Goal: Check status: Check status

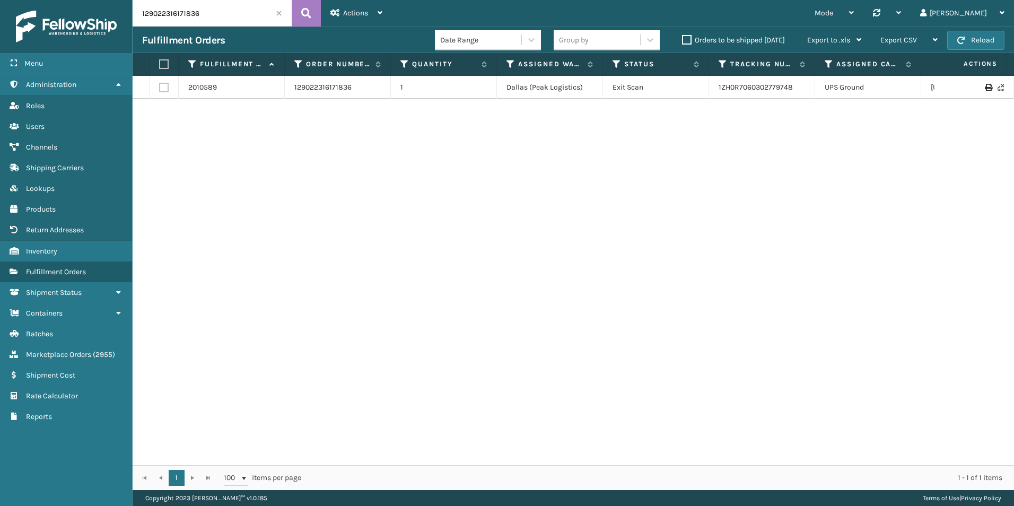
drag, startPoint x: 217, startPoint y: 10, endPoint x: 149, endPoint y: 16, distance: 68.7
click at [149, 16] on input "129022316171836" at bounding box center [212, 13] width 159 height 27
click at [232, 11] on input "129022316171836" at bounding box center [212, 13] width 159 height 27
click at [231, 10] on input "129022316171836" at bounding box center [212, 13] width 159 height 27
click at [231, 12] on input "129022316171836" at bounding box center [212, 13] width 159 height 27
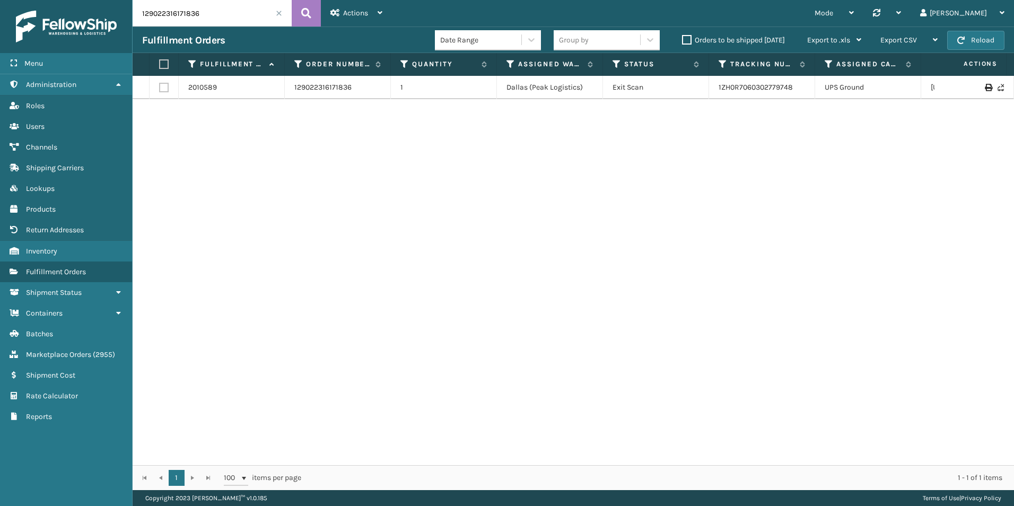
click at [230, 12] on input "129022316171836" at bounding box center [212, 13] width 159 height 27
paste input "420543965"
type input "129022420543965"
click at [312, 14] on button at bounding box center [306, 13] width 29 height 27
click at [952, 264] on div "2012573 129022420543965 1 [PERSON_NAME] Palletized 1ZH0R7060336445062 [GEOGRAPH…" at bounding box center [573, 270] width 881 height 389
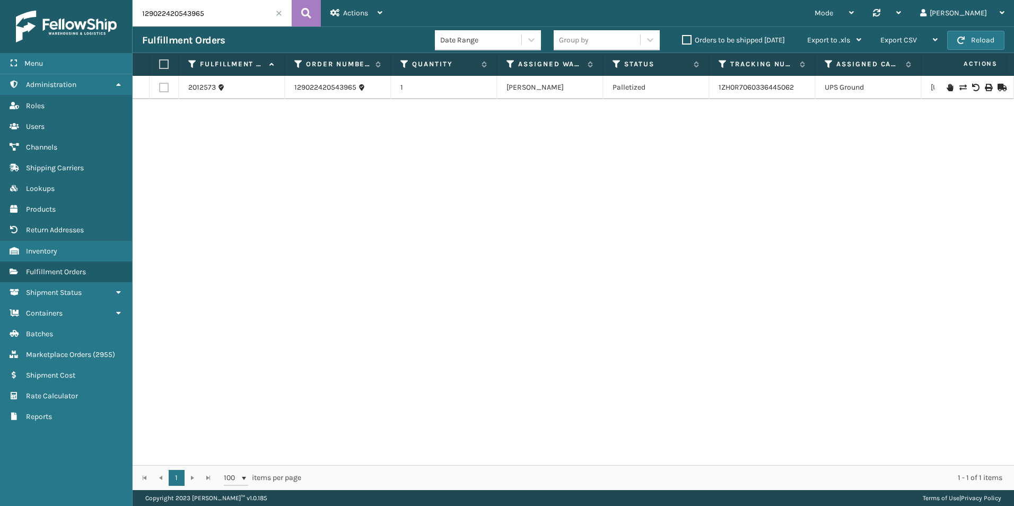
click at [877, 241] on div "2012573 129022420543965 1 [PERSON_NAME] Palletized 1ZH0R7060336445062 [GEOGRAPH…" at bounding box center [573, 270] width 881 height 389
